Goal: Task Accomplishment & Management: Use online tool/utility

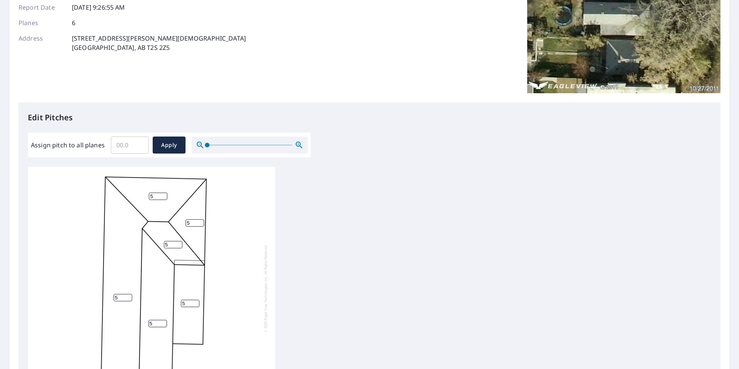
scroll to position [116, 0]
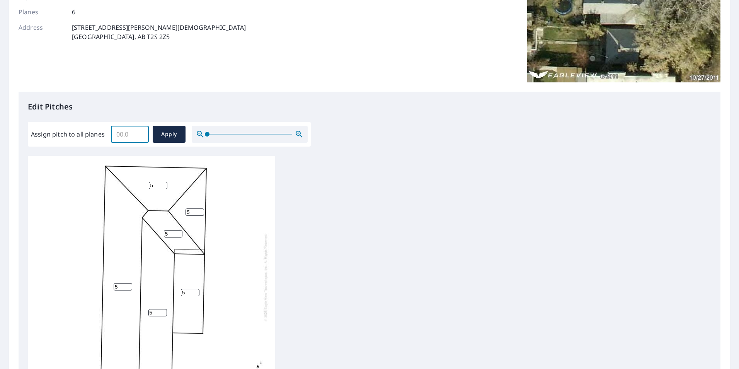
click at [125, 134] on input "Assign pitch to all planes" at bounding box center [130, 134] width 38 height 22
click at [170, 133] on span "Apply" at bounding box center [169, 135] width 20 height 10
click at [136, 134] on input "Assign pitch to all planes" at bounding box center [130, 134] width 38 height 22
type input "5"
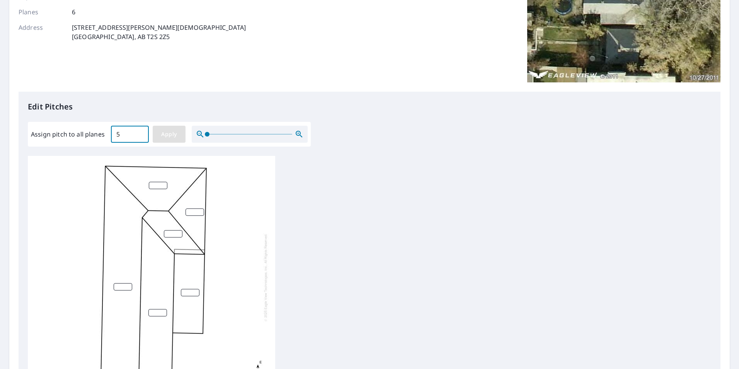
click at [159, 134] on span "Apply" at bounding box center [169, 135] width 20 height 10
type input "5"
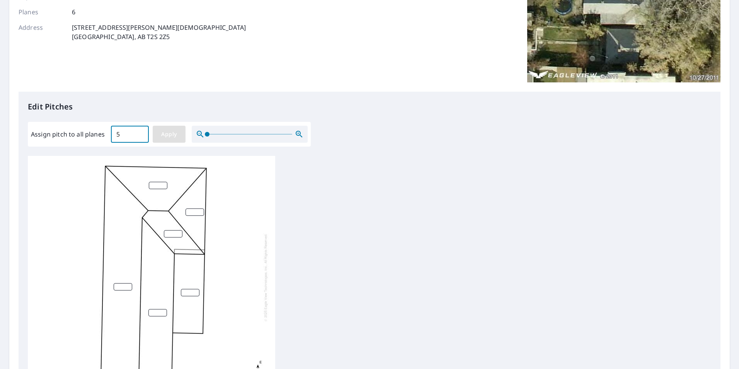
type input "5"
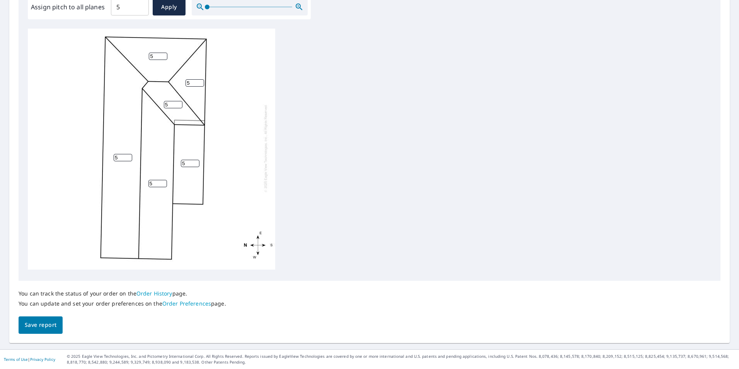
click at [56, 324] on span "Save report" at bounding box center [41, 325] width 32 height 10
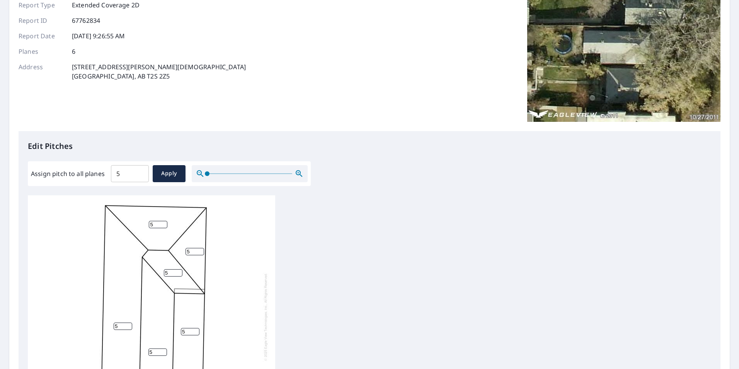
scroll to position [0, 0]
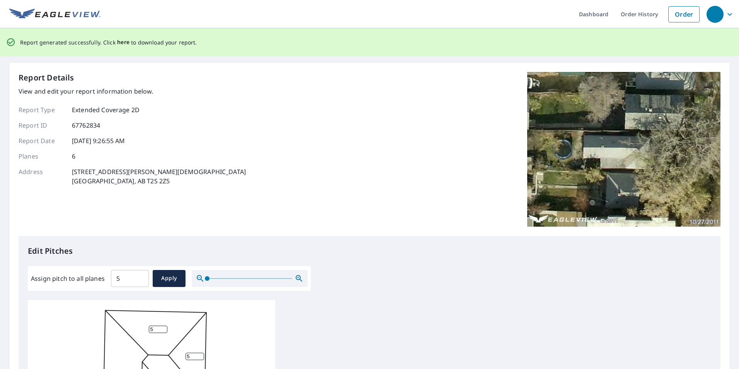
click at [123, 42] on span "here" at bounding box center [123, 43] width 13 height 10
